Goal: Task Accomplishment & Management: Complete application form

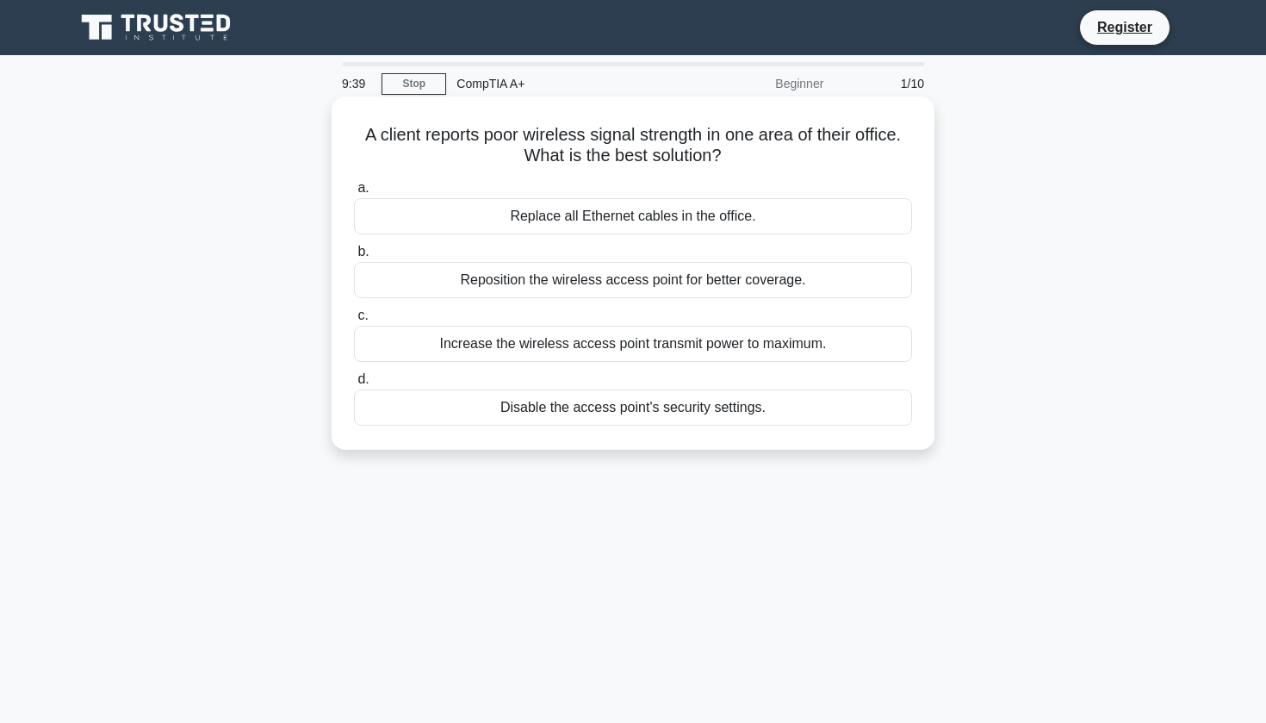
click at [591, 282] on div "Reposition the wireless access point for better coverage." at bounding box center [633, 280] width 558 height 36
click at [354, 258] on input "b. Reposition the wireless access point for better coverage." at bounding box center [354, 251] width 0 height 11
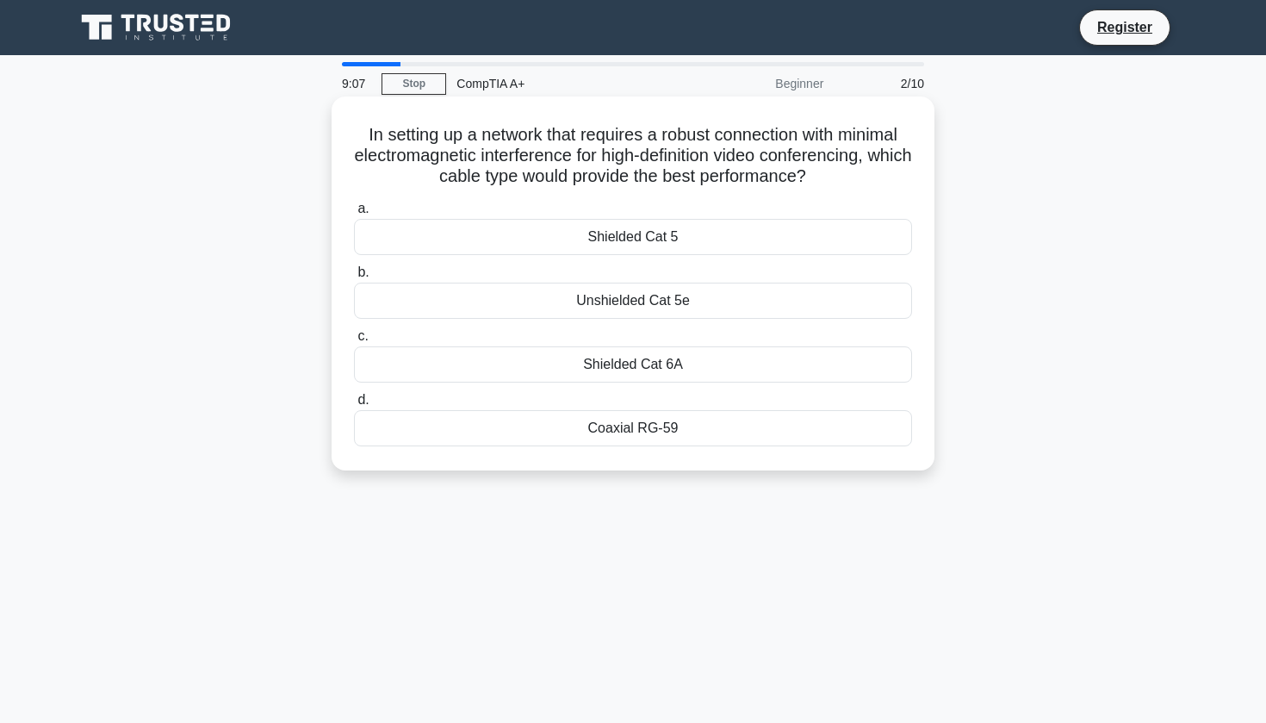
click at [584, 421] on div "Coaxial RG-59" at bounding box center [633, 428] width 558 height 36
click at [354, 406] on input "d. Coaxial RG-59" at bounding box center [354, 400] width 0 height 11
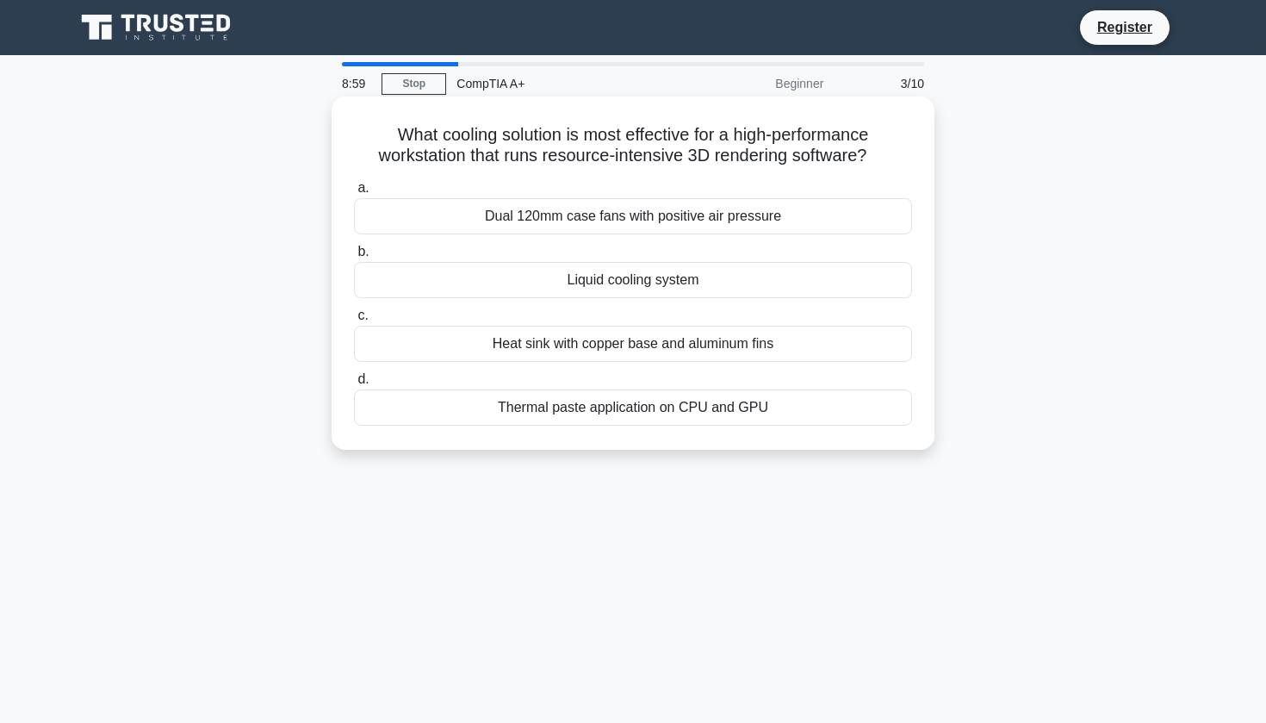
click at [655, 287] on div "Liquid cooling system" at bounding box center [633, 280] width 558 height 36
click at [354, 258] on input "b. Liquid cooling system" at bounding box center [354, 251] width 0 height 11
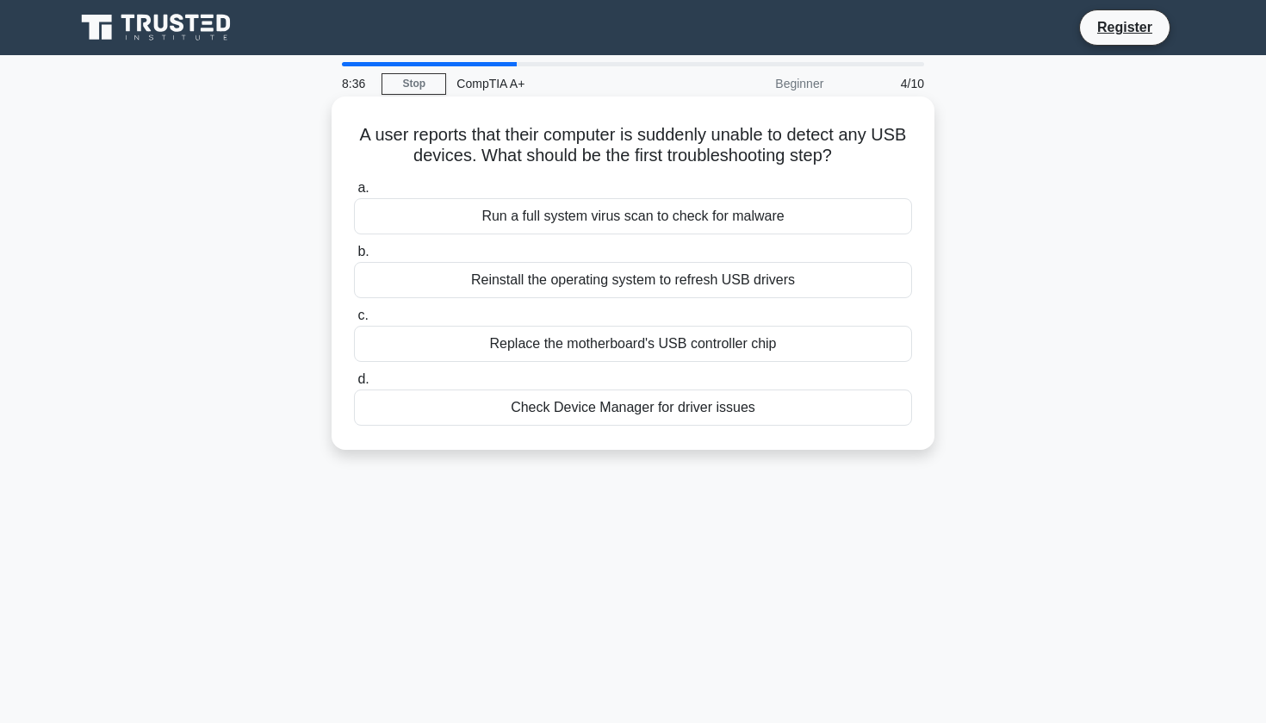
click at [643, 273] on div "Reinstall the operating system to refresh USB drivers" at bounding box center [633, 280] width 558 height 36
click at [354, 258] on input "b. Reinstall the operating system to refresh USB drivers" at bounding box center [354, 251] width 0 height 11
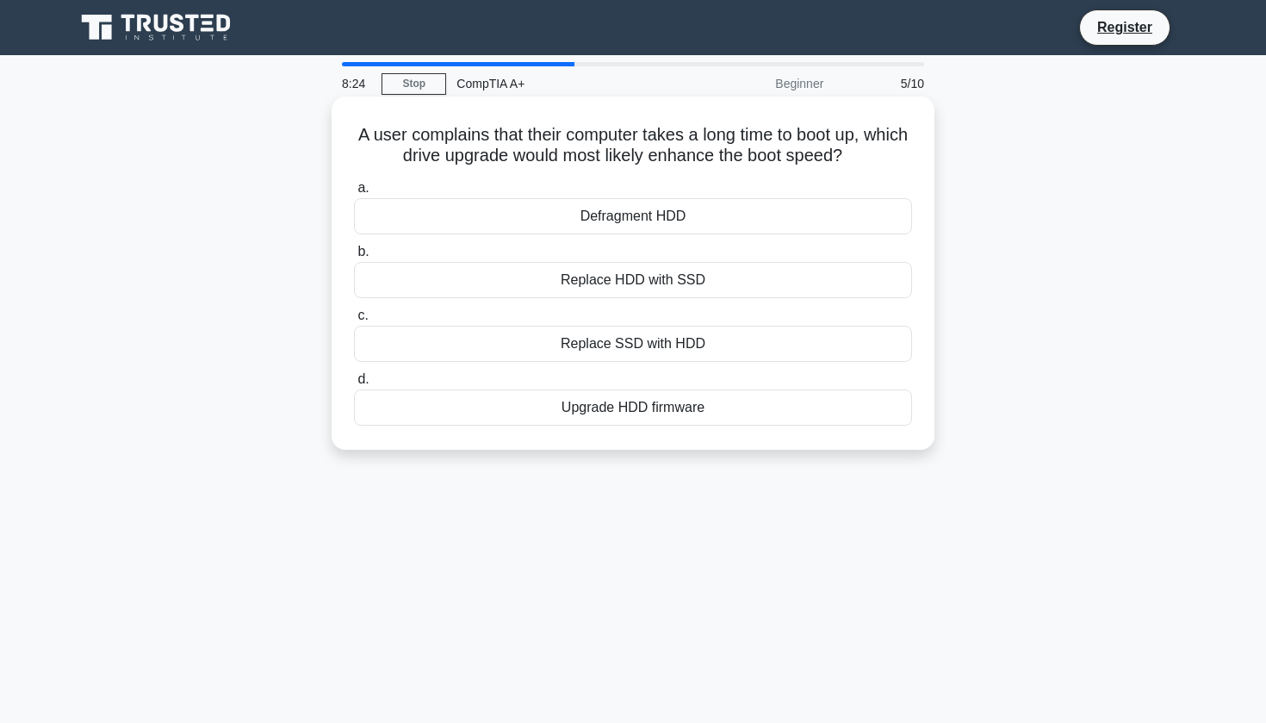
click at [632, 285] on div "Replace HDD with SSD" at bounding box center [633, 280] width 558 height 36
click at [354, 258] on input "b. Replace HDD with SSD" at bounding box center [354, 251] width 0 height 11
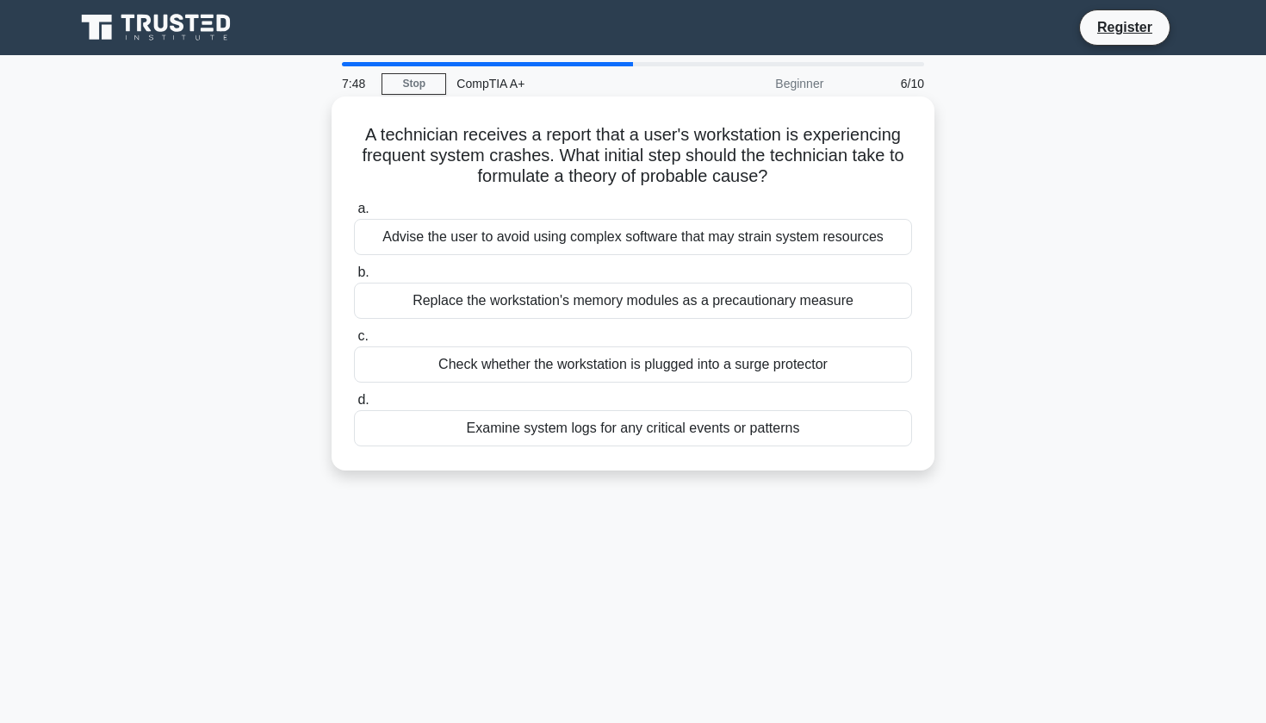
click at [631, 245] on div "Advise the user to avoid using complex software that may strain system resources" at bounding box center [633, 237] width 558 height 36
click at [354, 214] on input "a. Advise the user to avoid using complex software that may strain system resou…" at bounding box center [354, 208] width 0 height 11
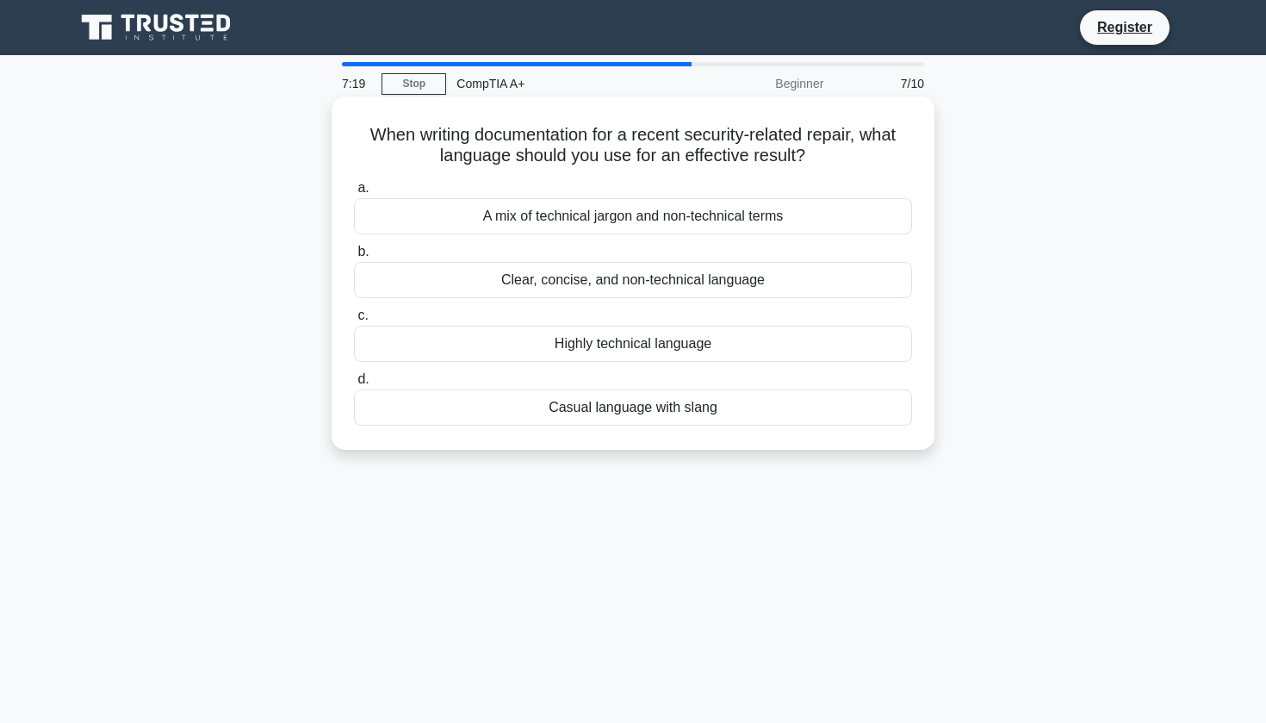
click at [618, 333] on div "Highly technical language" at bounding box center [633, 344] width 558 height 36
click at [354, 321] on input "c. Highly technical language" at bounding box center [354, 315] width 0 height 11
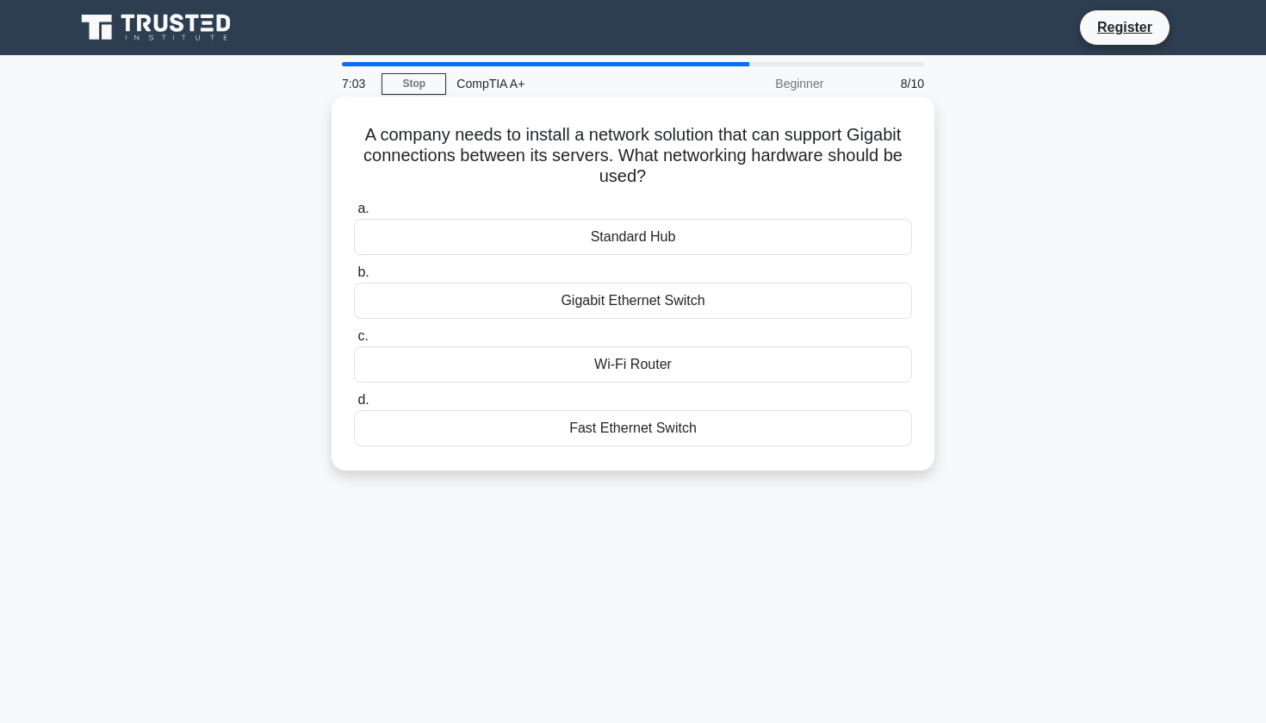
click at [618, 420] on div "Fast Ethernet Switch" at bounding box center [633, 428] width 558 height 36
click at [354, 406] on input "d. Fast Ethernet Switch" at bounding box center [354, 400] width 0 height 11
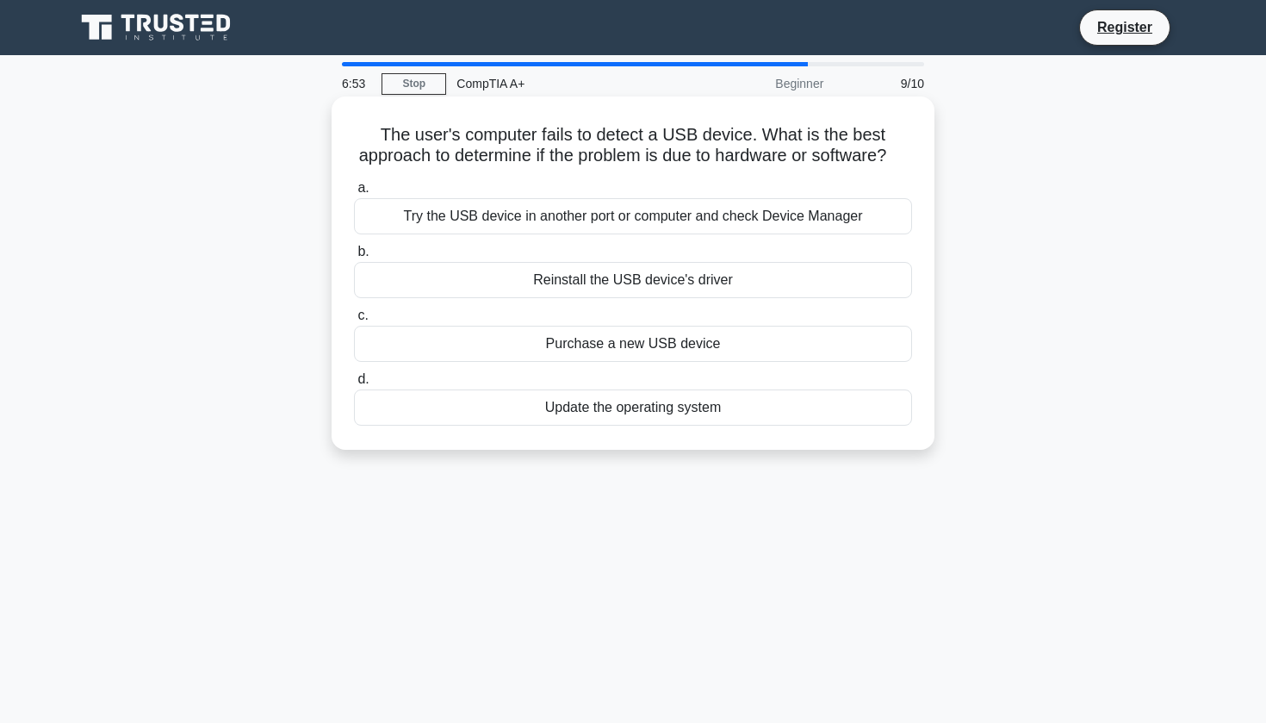
click at [637, 287] on div "Reinstall the USB device's driver" at bounding box center [633, 280] width 558 height 36
click at [354, 258] on input "b. Reinstall the USB device's driver" at bounding box center [354, 251] width 0 height 11
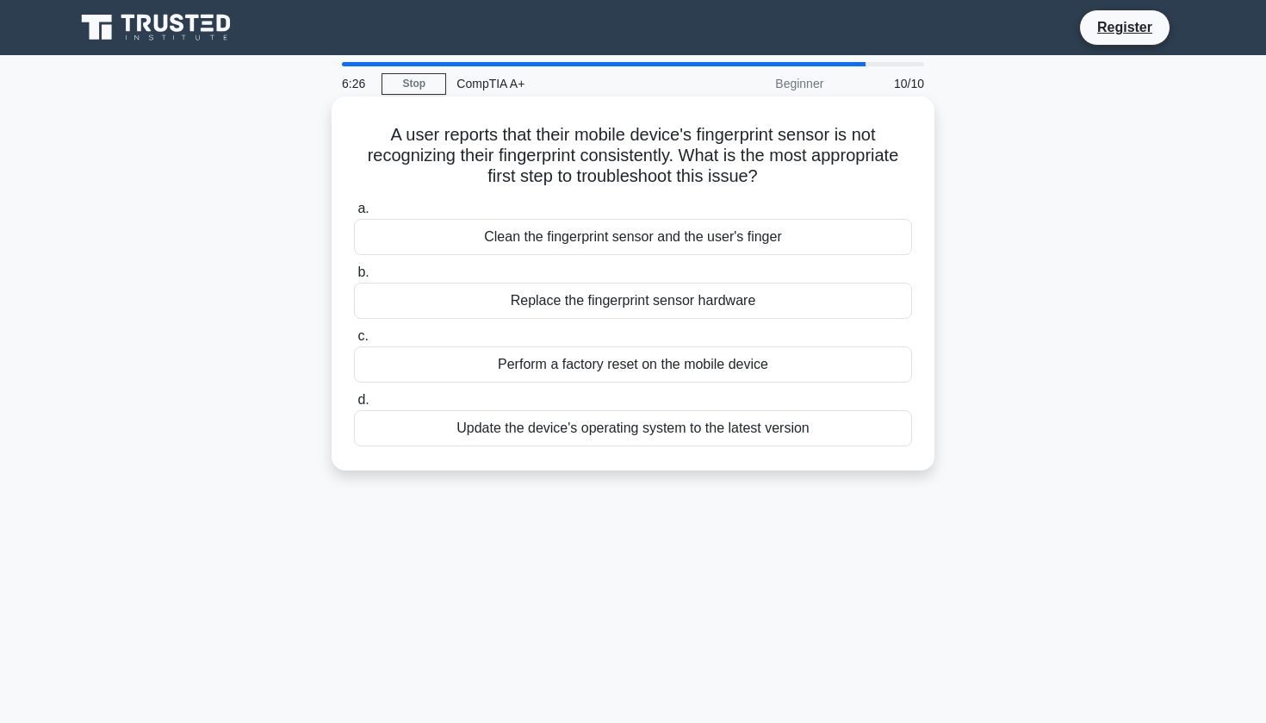
click at [621, 419] on div "Update the device's operating system to the latest version" at bounding box center [633, 428] width 558 height 36
click at [354, 406] on input "d. Update the device's operating system to the latest version" at bounding box center [354, 400] width 0 height 11
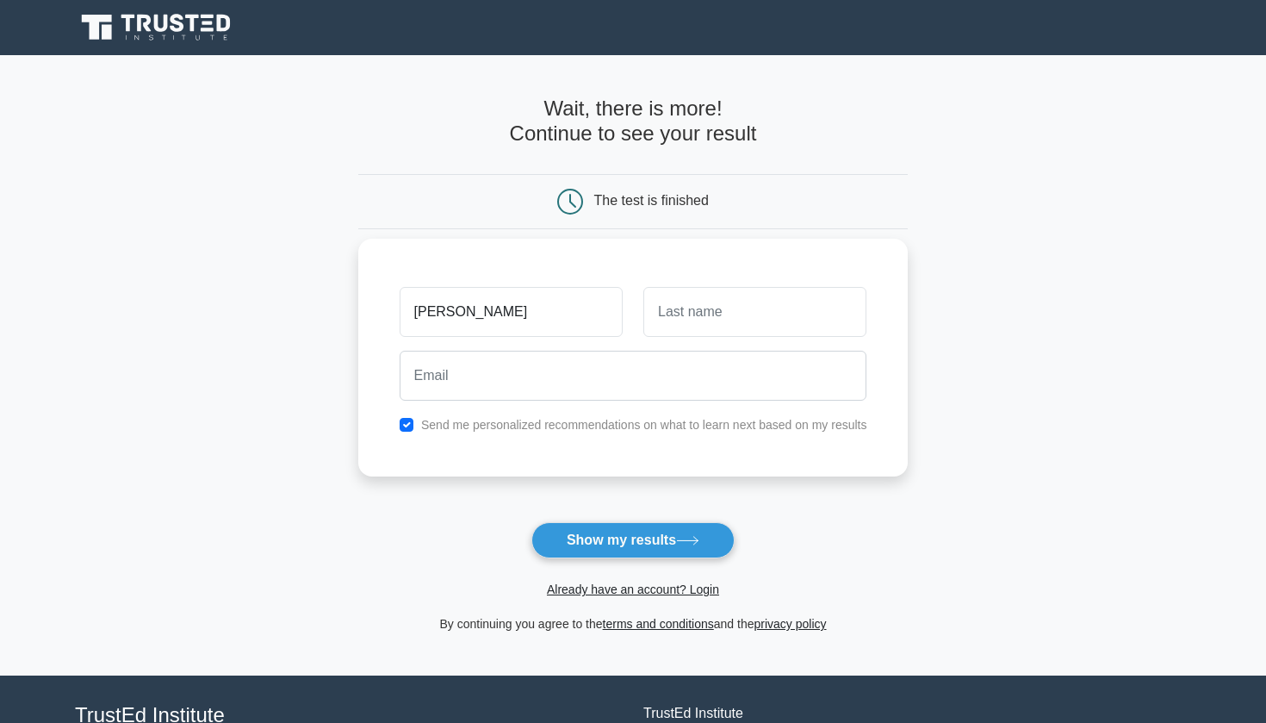
type input "[PERSON_NAME]"
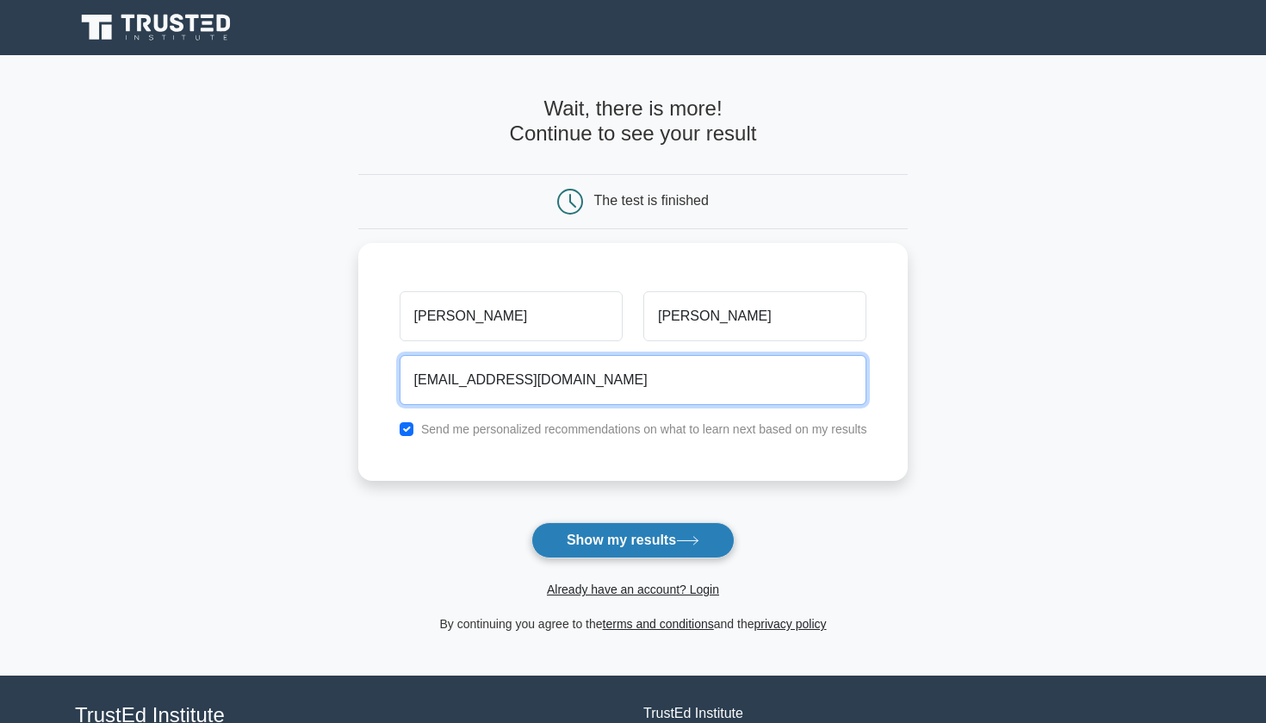
type input "[EMAIL_ADDRESS][DOMAIN_NAME]"
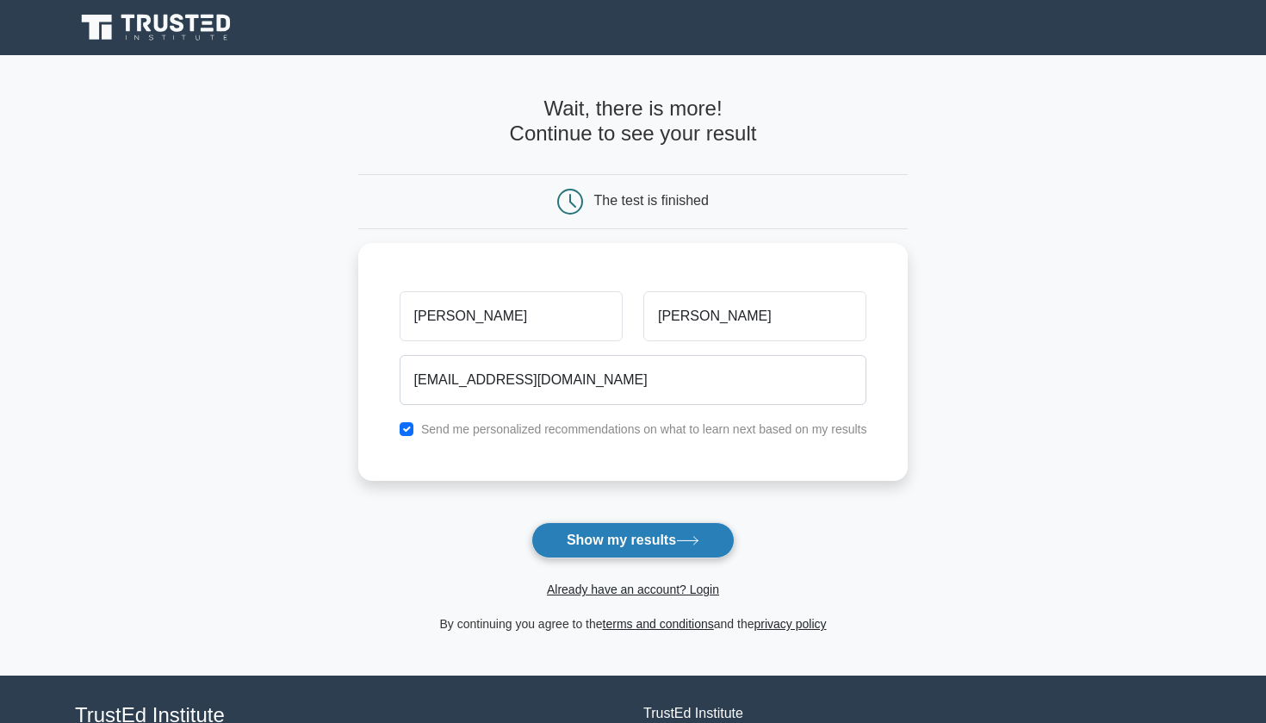
click at [665, 537] on button "Show my results" at bounding box center [632, 540] width 203 height 36
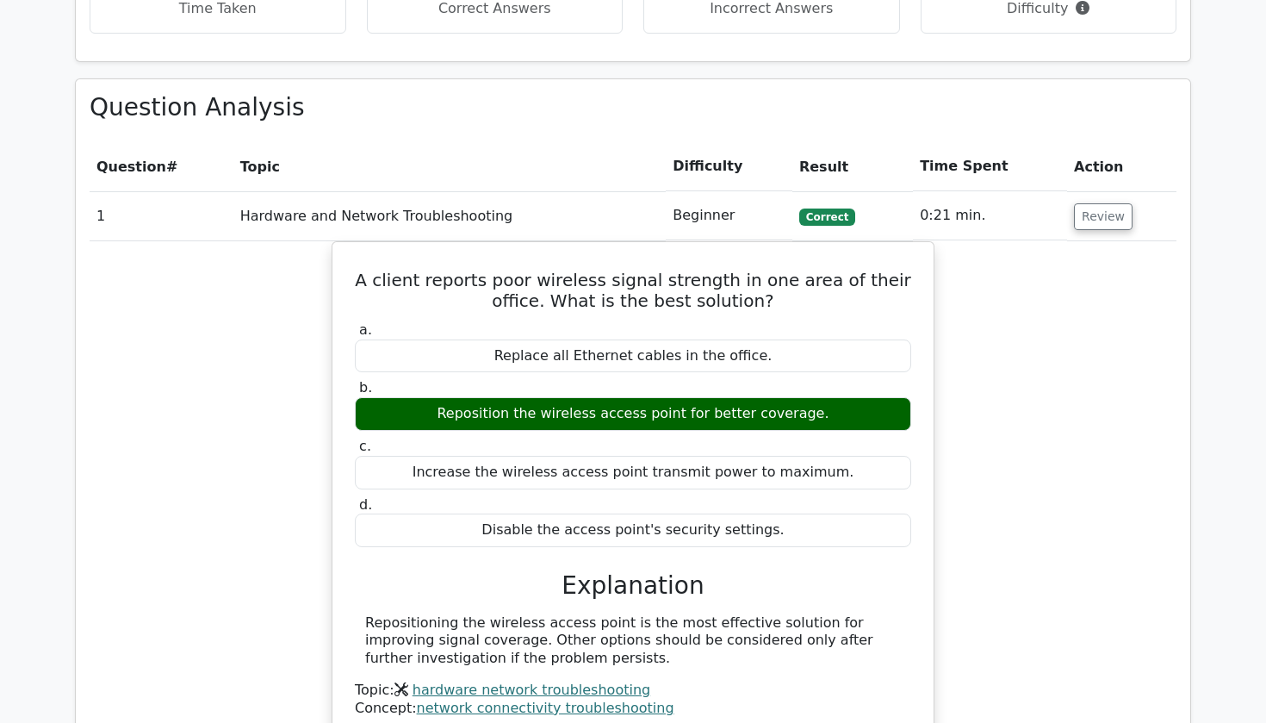
scroll to position [1180, 0]
